Goal: Information Seeking & Learning: Learn about a topic

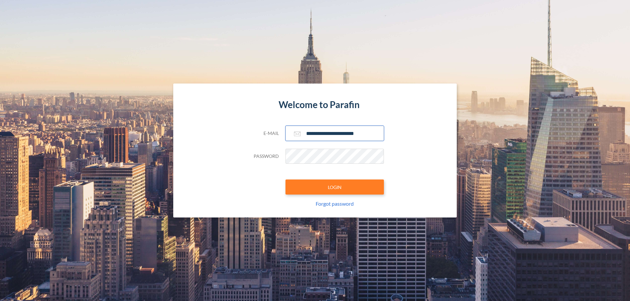
type input "**********"
click at [335, 187] on button "LOGIN" at bounding box center [334, 187] width 98 height 15
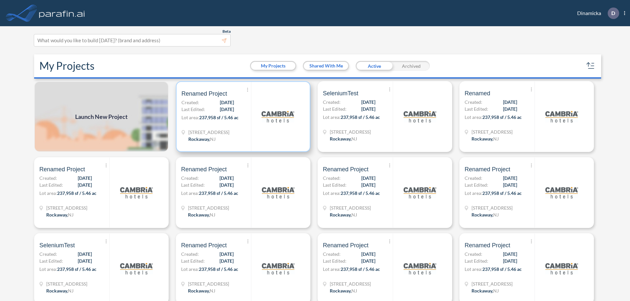
scroll to position [2, 0]
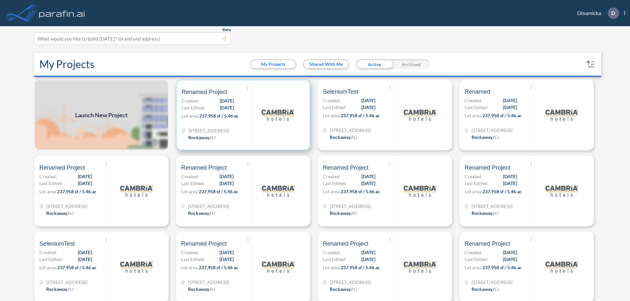
click at [242, 115] on p "Lot area: 237,958 sf / 5.46 ac" at bounding box center [216, 118] width 70 height 10
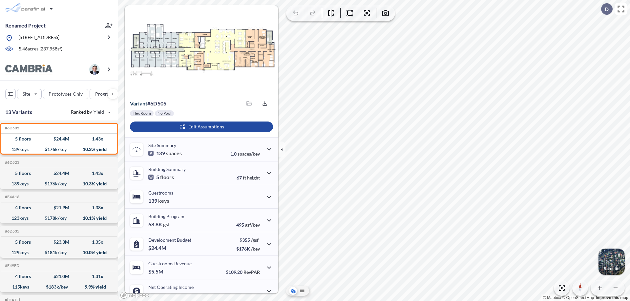
scroll to position [33, 0]
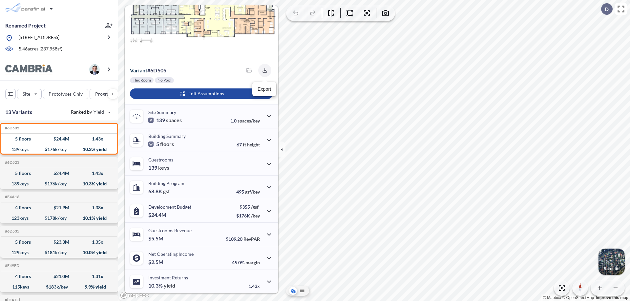
click at [263, 71] on icon "button" at bounding box center [264, 70] width 4 height 4
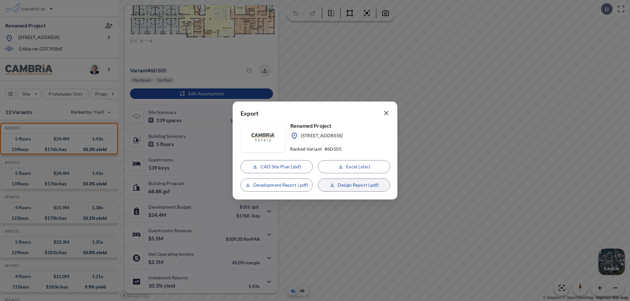
click at [354, 185] on p "Design Report (.pdf)" at bounding box center [358, 185] width 41 height 7
